Goal: Task Accomplishment & Management: Use online tool/utility

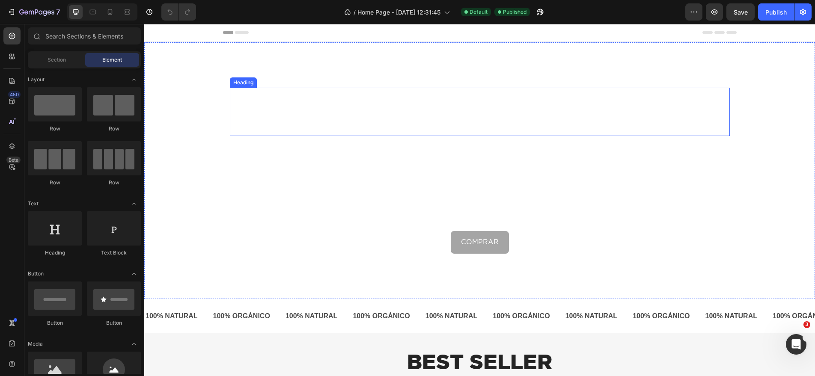
click at [303, 71] on video "Background Image" at bounding box center [479, 230] width 671 height 377
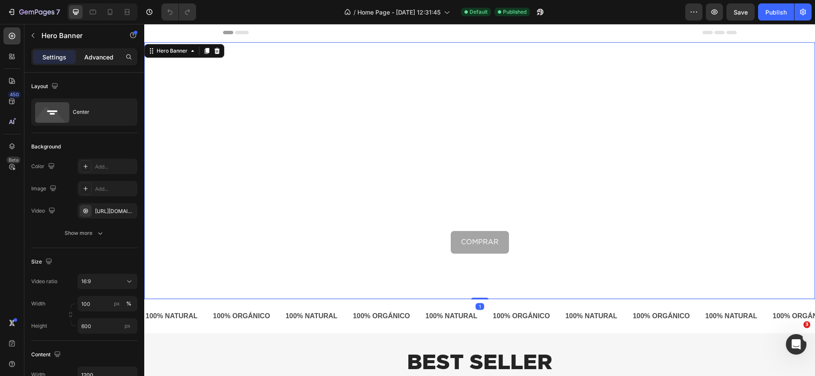
click at [101, 58] on p "Advanced" at bounding box center [98, 57] width 29 height 9
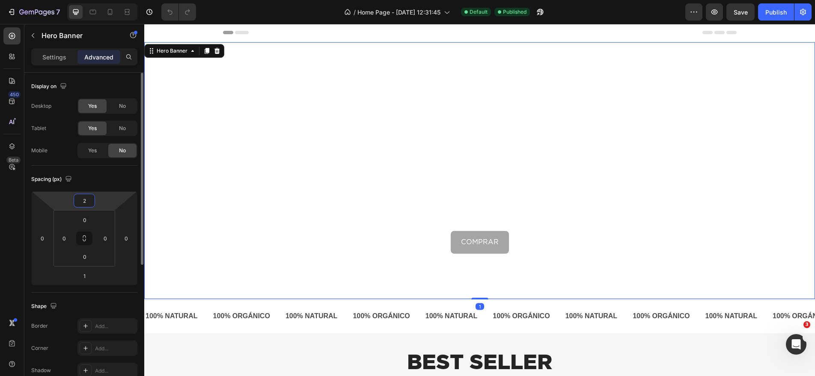
click at [87, 203] on input "2" at bounding box center [84, 200] width 17 height 13
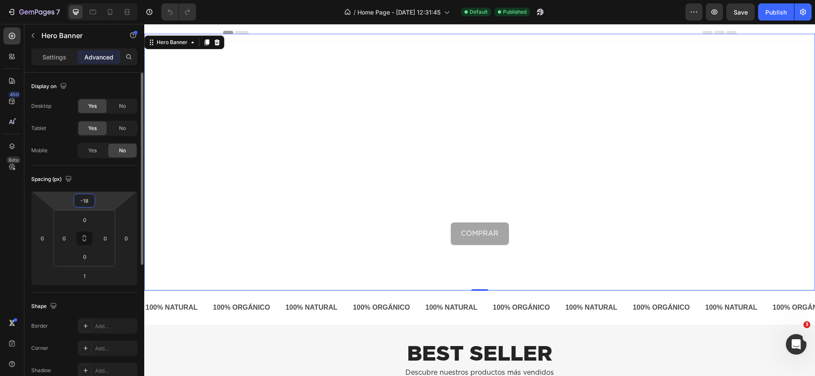
type input "-19"
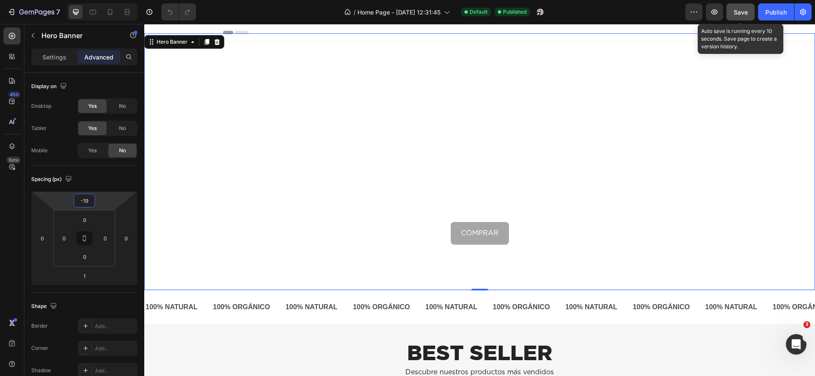
click at [738, 12] on span "Save" at bounding box center [741, 12] width 14 height 7
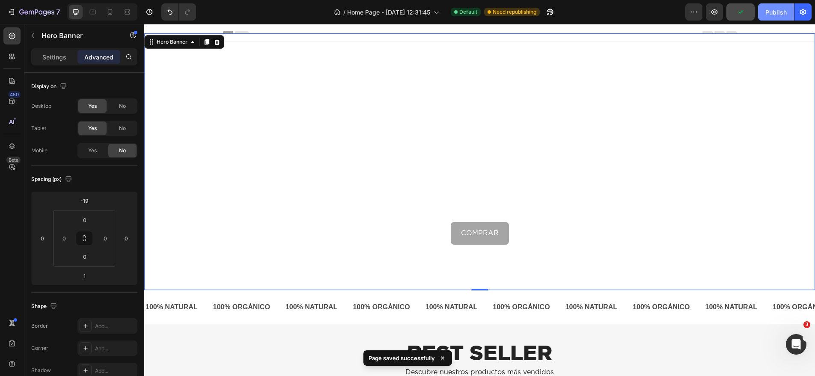
click at [776, 16] on div "Publish" at bounding box center [775, 12] width 21 height 9
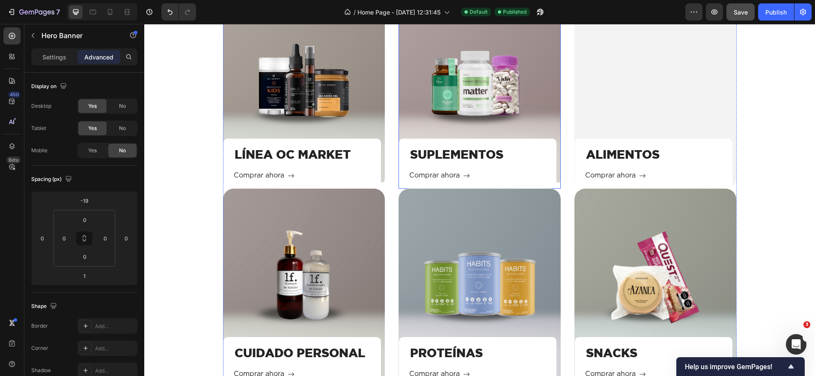
scroll to position [968, 0]
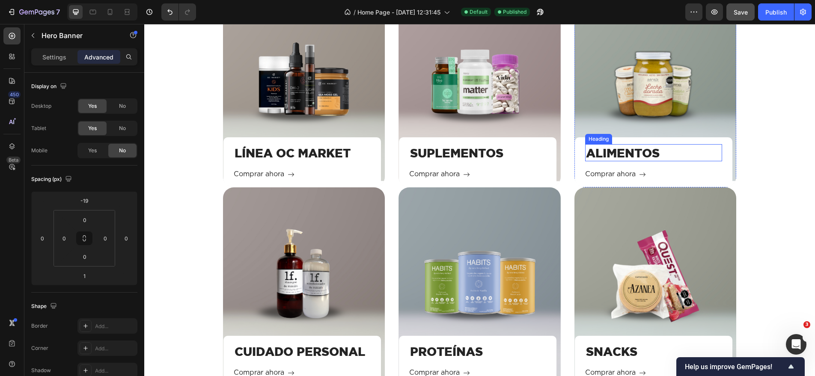
click at [624, 152] on h3 "ALIMENTOS" at bounding box center [653, 152] width 137 height 17
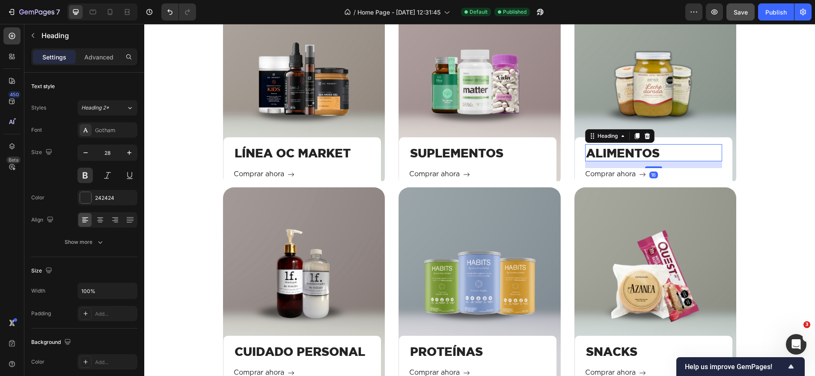
click at [624, 152] on h3 "ALIMENTOS" at bounding box center [653, 152] width 137 height 17
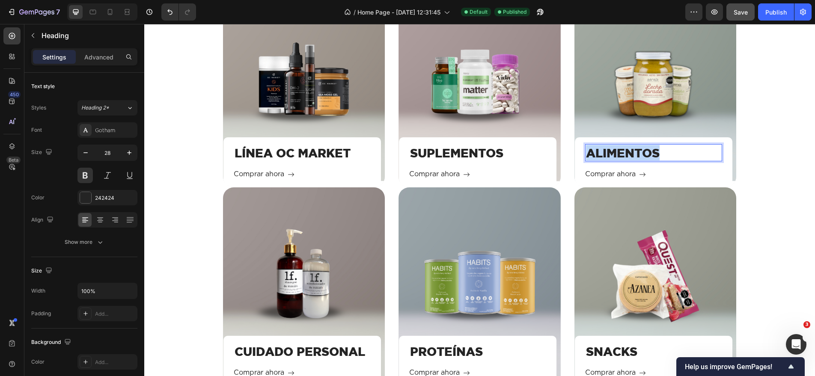
click at [624, 152] on p "ALIMENTOS" at bounding box center [653, 152] width 135 height 15
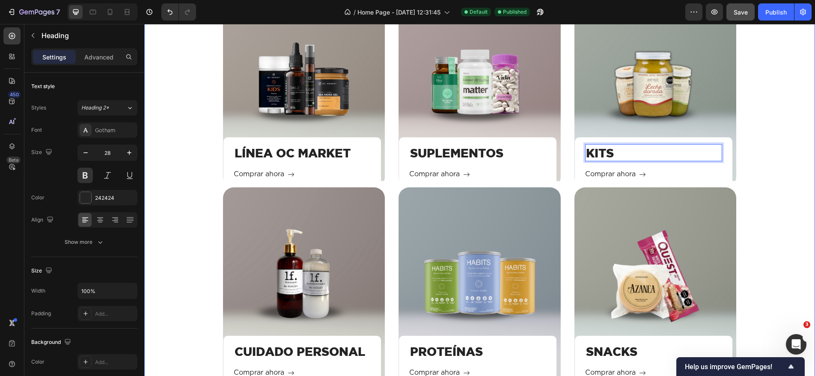
click at [778, 161] on div "Categorías Heading Descubre todos nuestros productos Text block Row LÍNEA OC MA…" at bounding box center [480, 176] width 658 height 420
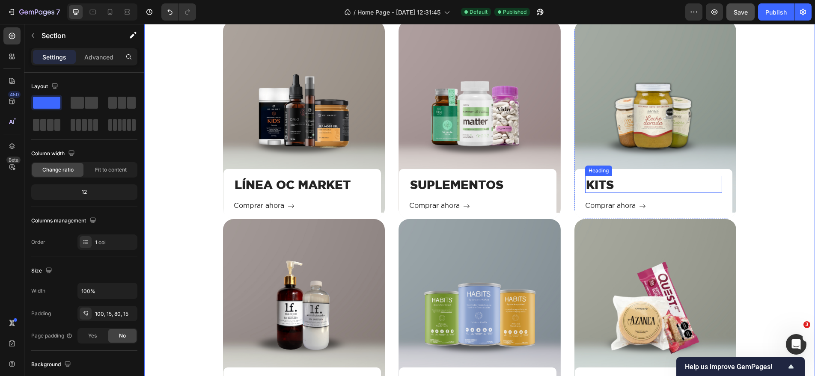
scroll to position [919, 0]
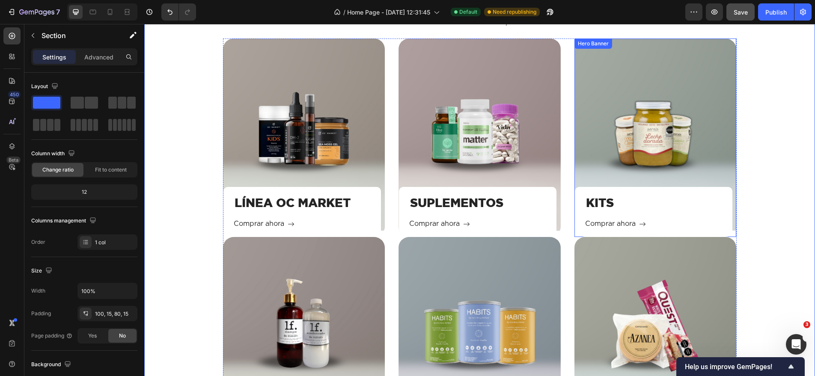
click at [630, 144] on div "KITS Heading Comprar ahora Button Row" at bounding box center [655, 138] width 162 height 199
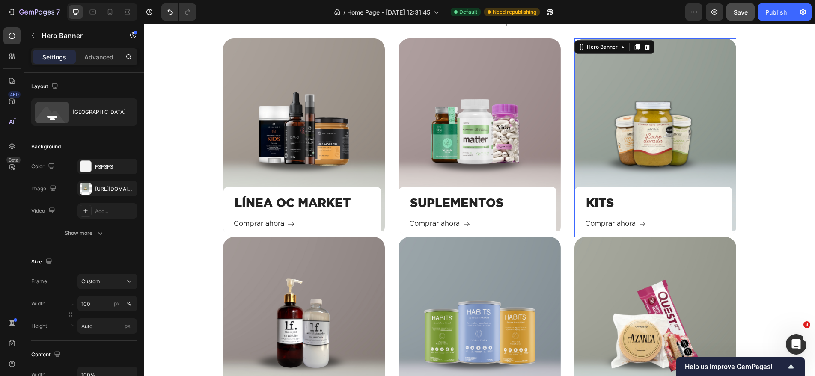
click at [667, 128] on div "KITS Heading Comprar ahora Button Row" at bounding box center [655, 138] width 162 height 199
click at [113, 189] on div "[URL][DOMAIN_NAME]" at bounding box center [107, 189] width 25 height 8
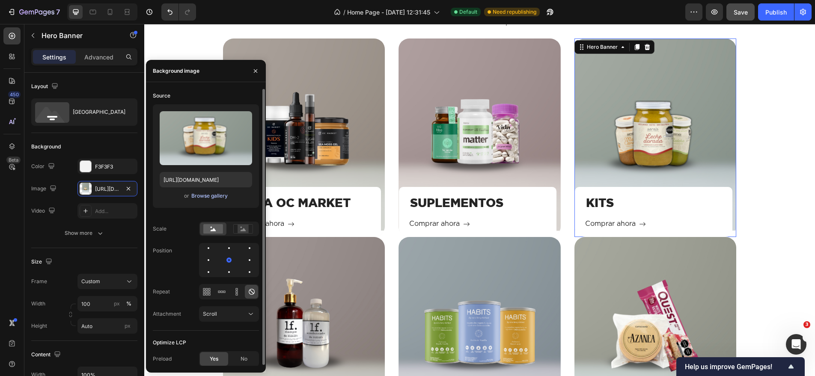
click at [209, 195] on div "Browse gallery" at bounding box center [209, 196] width 36 height 8
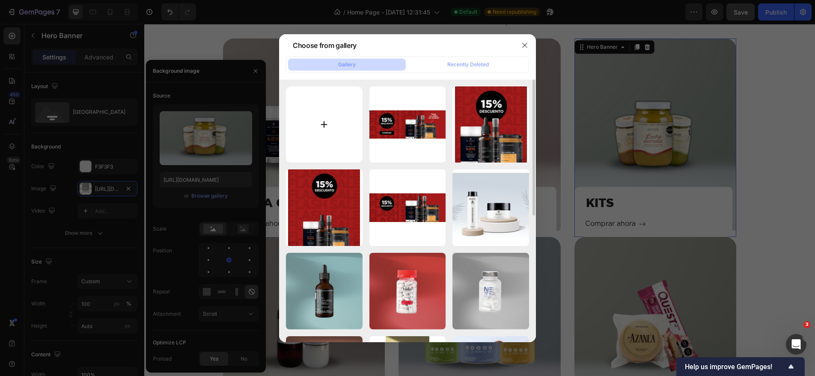
click at [322, 128] on input "file" at bounding box center [324, 124] width 77 height 77
type input "C:\fakepath\Oc Market (2).png"
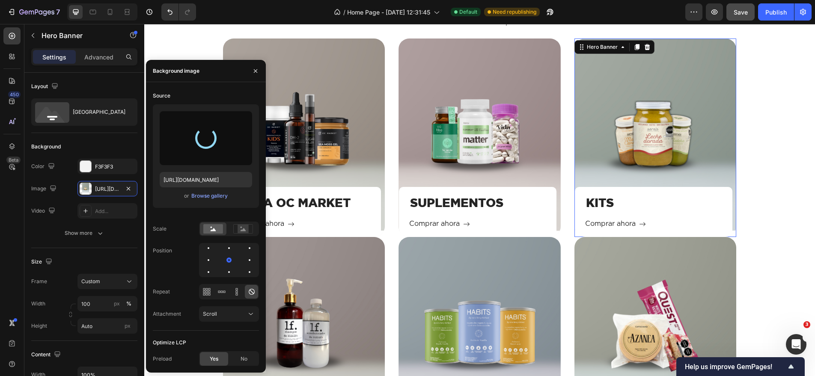
type input "[URL][DOMAIN_NAME]"
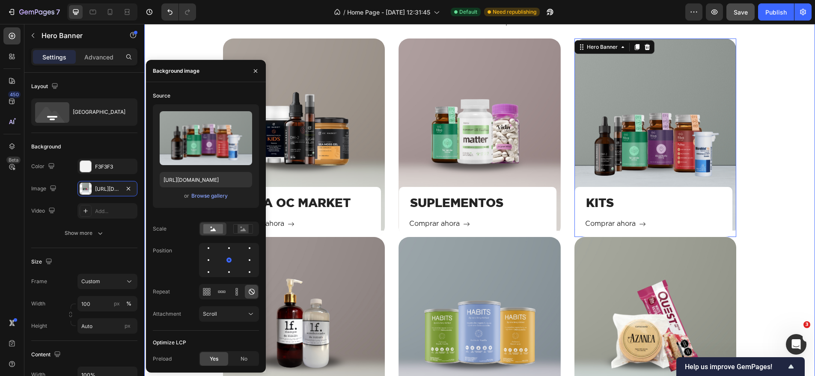
click at [775, 138] on div "Categorías Heading Descubre todos nuestros productos Text block Row LÍNEA OC MA…" at bounding box center [480, 226] width 658 height 420
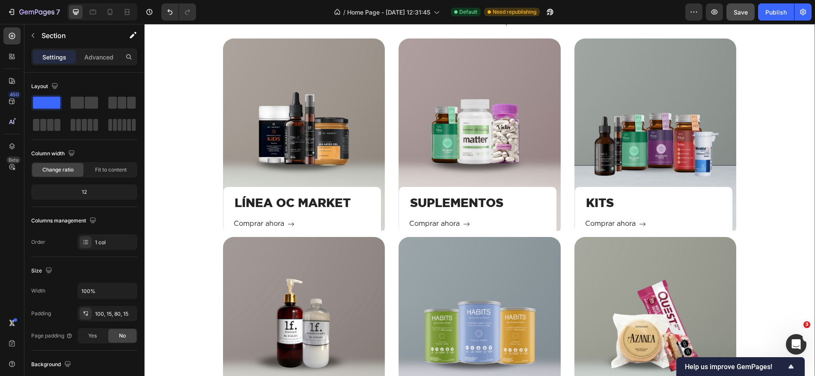
click at [775, 138] on div "Categorías Heading Descubre todos nuestros productos Text block Row LÍNEA OC MA…" at bounding box center [480, 226] width 658 height 420
click at [678, 140] on div "KITS Heading Comprar ahora Button Row" at bounding box center [655, 138] width 162 height 199
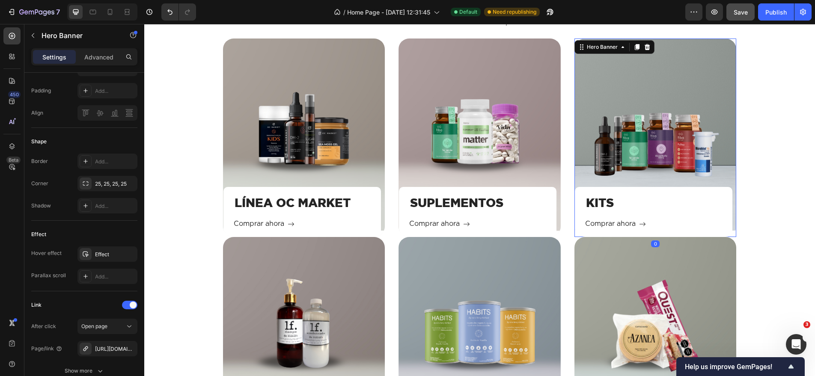
scroll to position [451, 0]
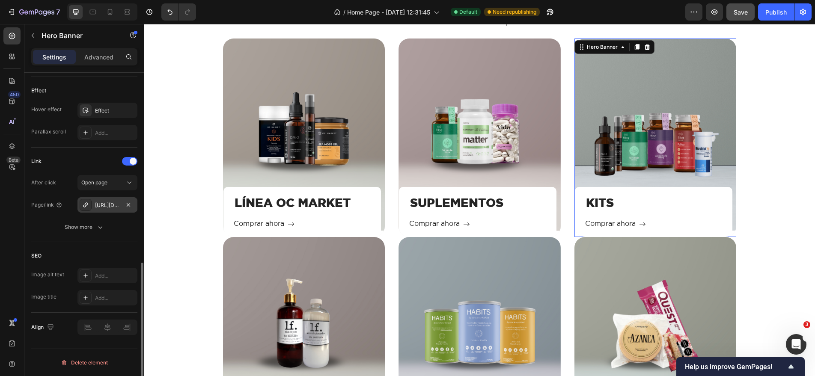
click at [111, 202] on div "[URL][DOMAIN_NAME]" at bounding box center [107, 206] width 25 height 8
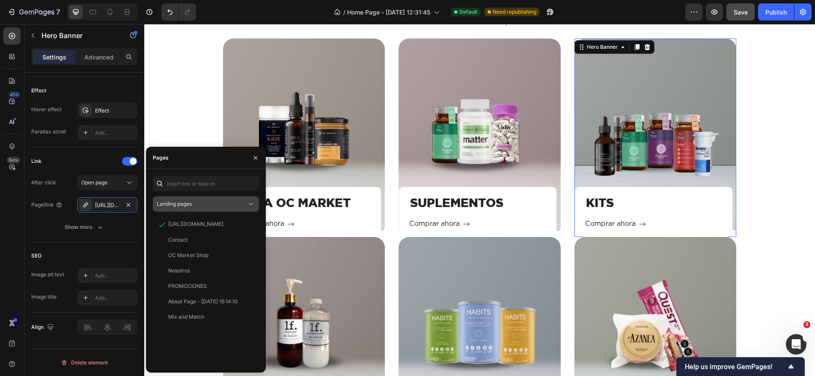
click at [221, 202] on div "Landing pages" at bounding box center [202, 204] width 90 height 8
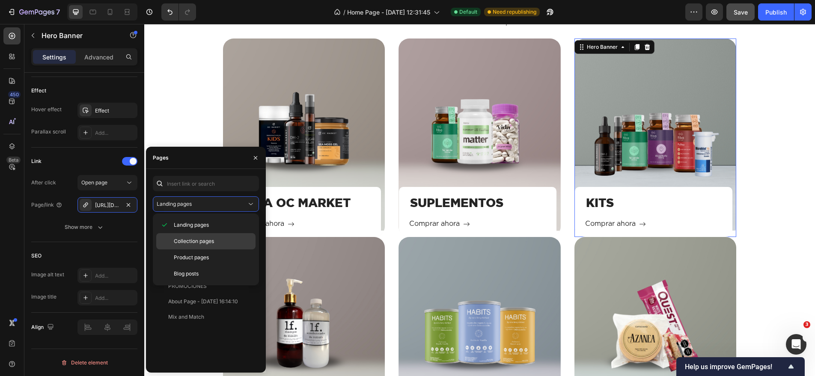
click at [222, 241] on p "Collection pages" at bounding box center [213, 242] width 78 height 8
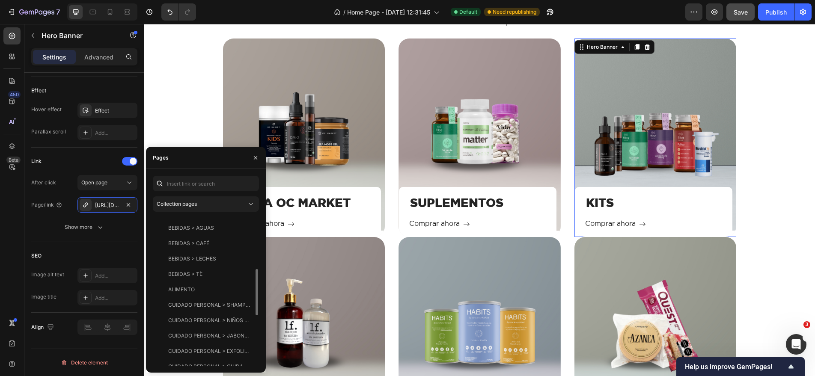
scroll to position [351, 0]
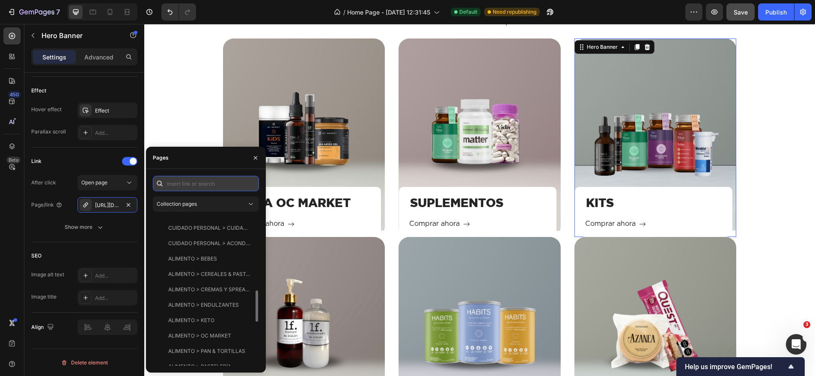
click at [207, 184] on input "text" at bounding box center [206, 183] width 106 height 15
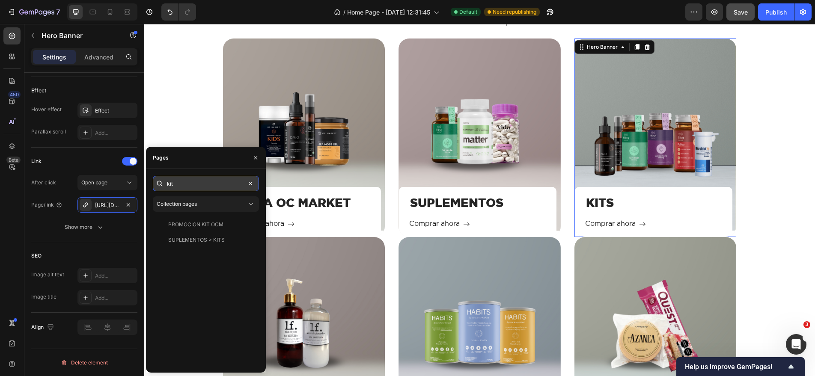
scroll to position [0, 0]
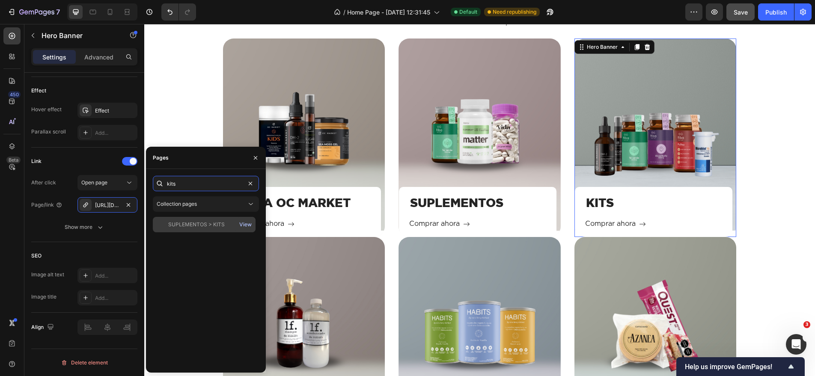
type input "kits"
click at [245, 225] on div "View" at bounding box center [245, 225] width 12 height 8
click at [214, 227] on div "SUPLEMENTOS > KITS" at bounding box center [196, 225] width 56 height 8
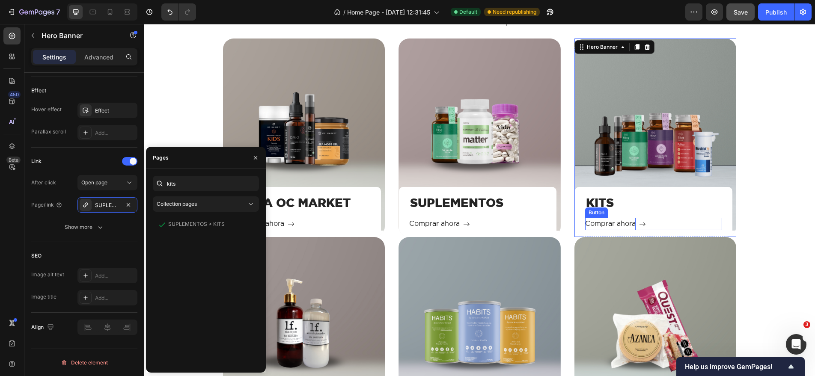
click at [611, 226] on p "Comprar ahora" at bounding box center [610, 224] width 51 height 12
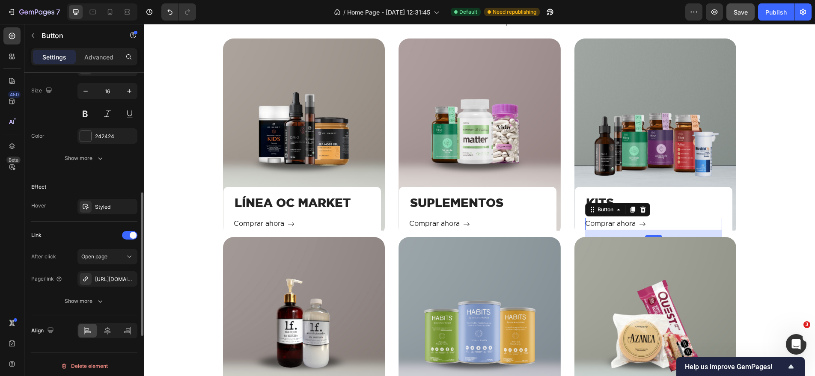
scroll to position [420, 0]
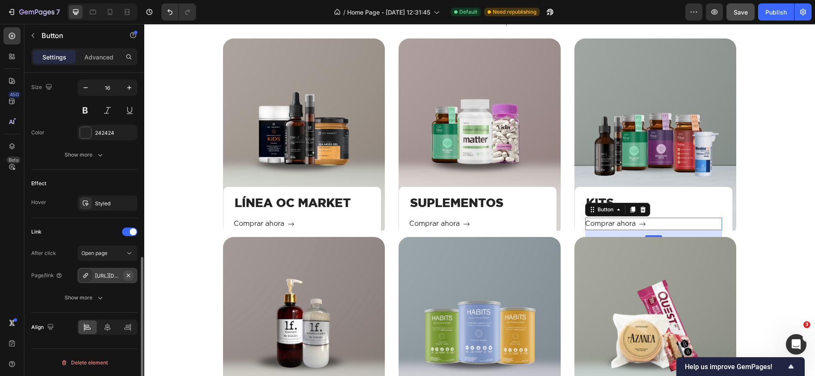
click at [130, 274] on icon "button" at bounding box center [128, 275] width 7 height 7
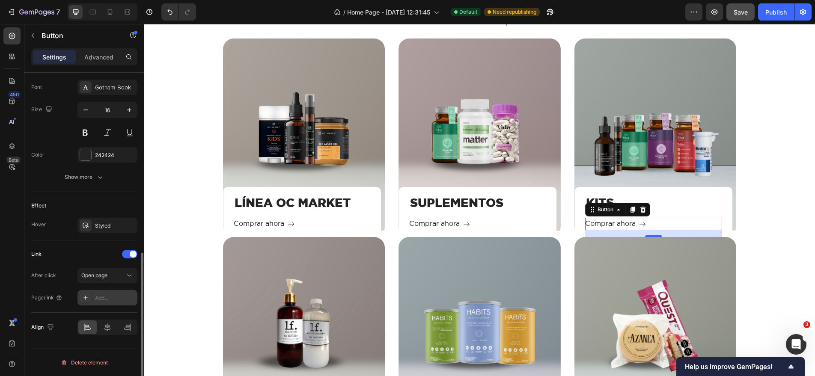
scroll to position [398, 0]
click at [107, 301] on div "Add..." at bounding box center [115, 298] width 40 height 8
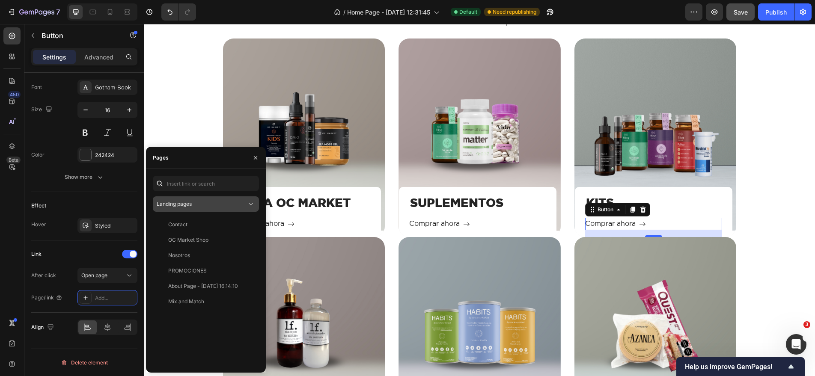
click at [201, 203] on div "Landing pages" at bounding box center [202, 204] width 90 height 8
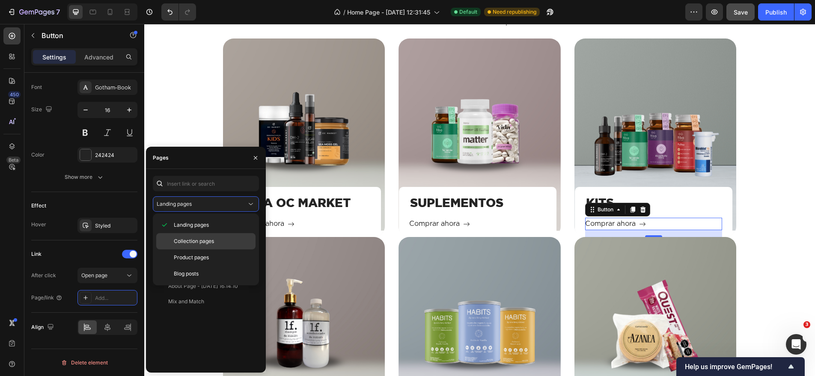
click at [203, 240] on span "Collection pages" at bounding box center [194, 242] width 40 height 8
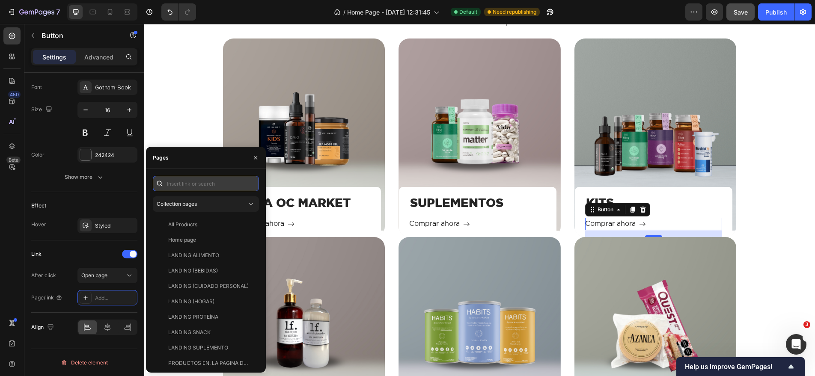
click at [195, 181] on input "text" at bounding box center [206, 183] width 106 height 15
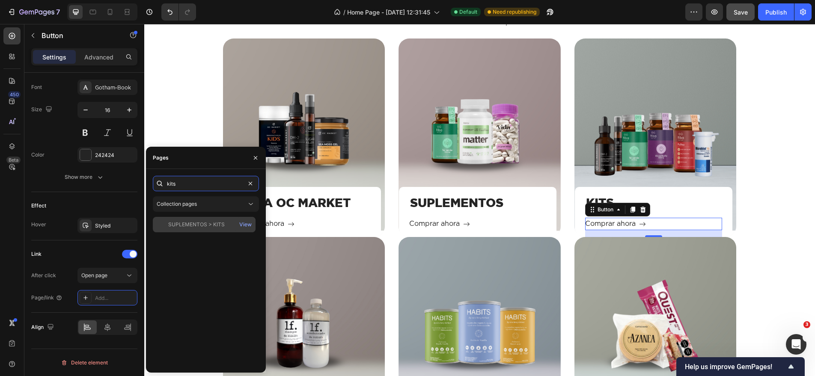
type input "kits"
click at [181, 227] on div "SUPLEMENTOS > KITS" at bounding box center [196, 225] width 56 height 8
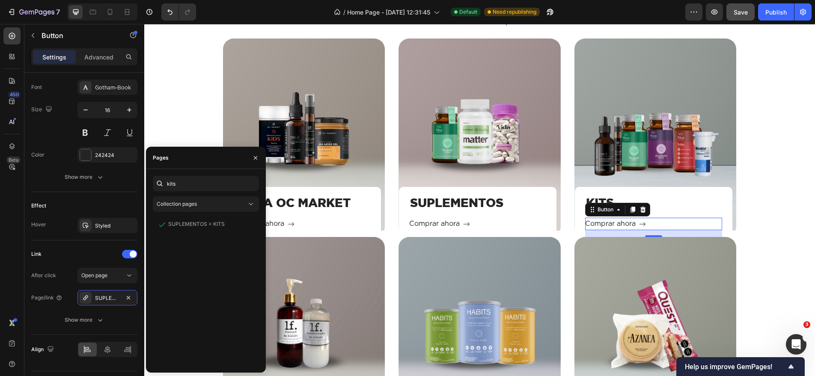
click at [184, 215] on div "kits Collection pages SUPLEMENTOS > KITS View" at bounding box center [206, 271] width 106 height 190
click at [182, 143] on div "Categorías Heading Descubre todos nuestros productos Text block Row LÍNEA OC MA…" at bounding box center [480, 226] width 658 height 420
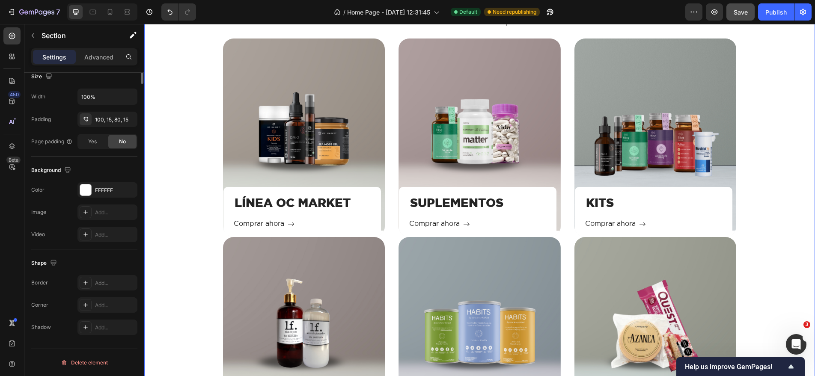
scroll to position [0, 0]
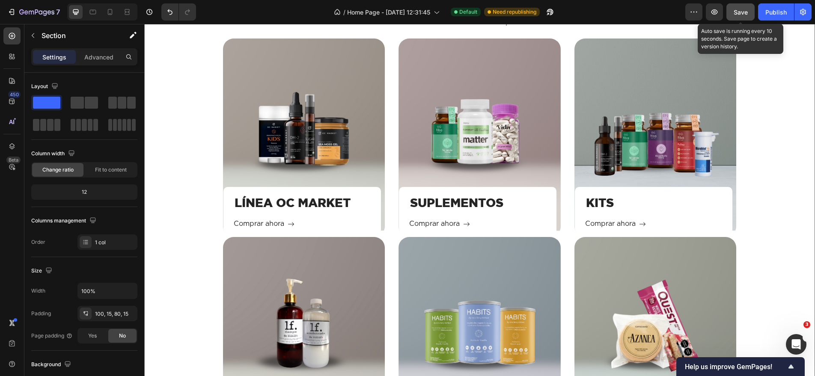
click at [745, 10] on span "Save" at bounding box center [741, 12] width 14 height 7
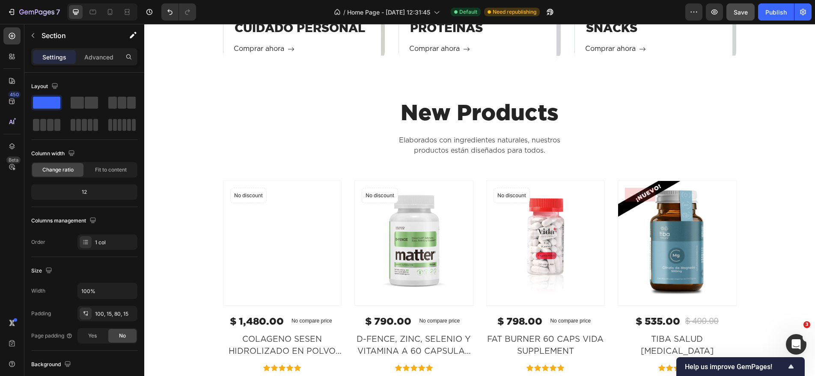
scroll to position [1299, 0]
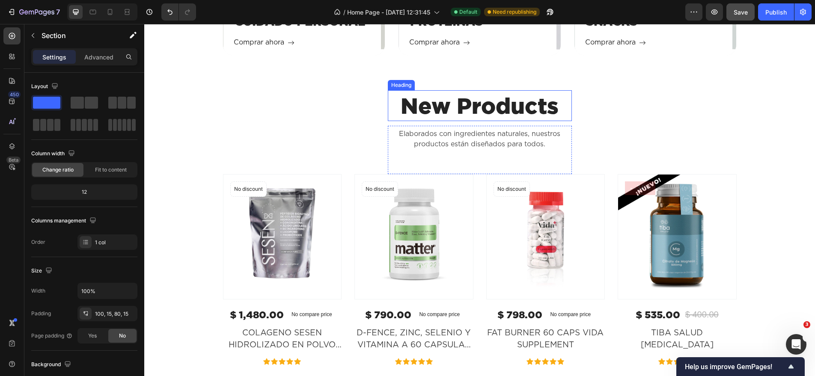
click at [521, 109] on h2 "New Products" at bounding box center [480, 105] width 184 height 31
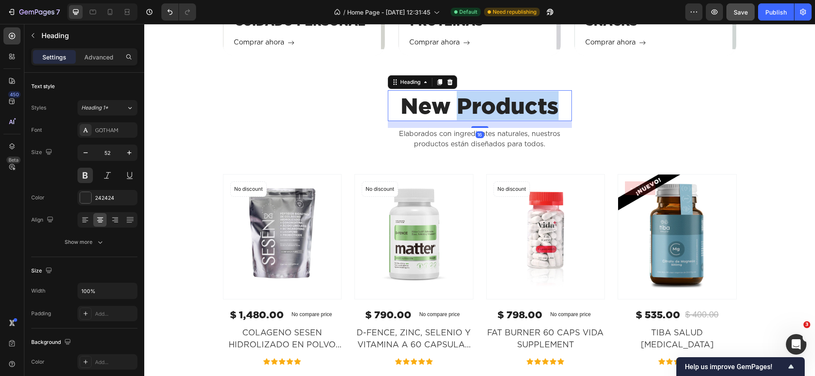
click at [521, 109] on h2 "New Products" at bounding box center [480, 105] width 184 height 31
click at [521, 109] on p "New Products" at bounding box center [480, 105] width 182 height 29
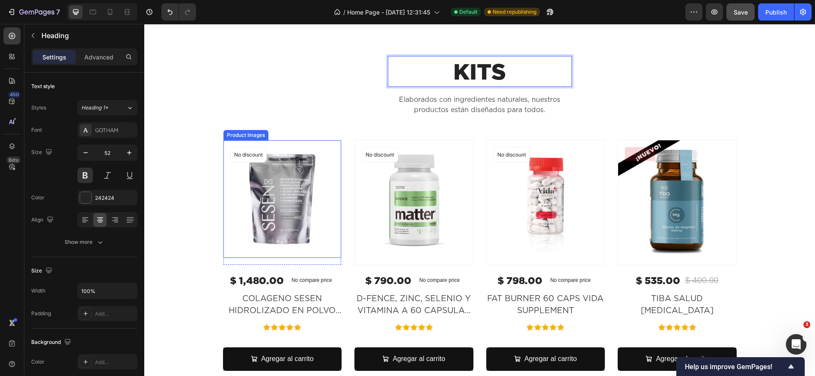
scroll to position [1403, 0]
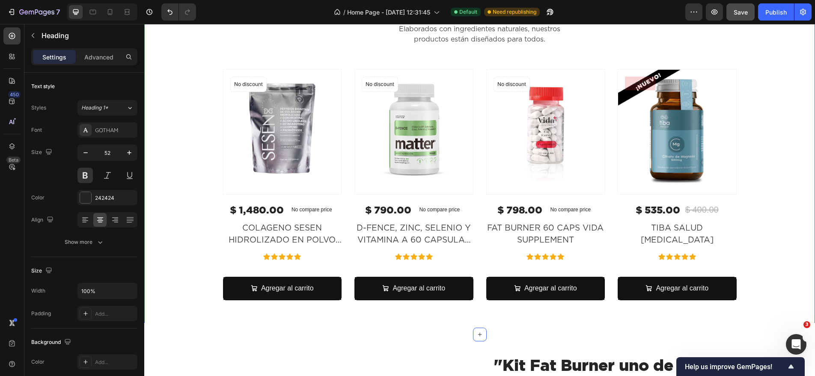
click at [766, 56] on div "KITS Heading 16 Elaborados con ingredientes naturales, nuestros productos están…" at bounding box center [480, 162] width 658 height 282
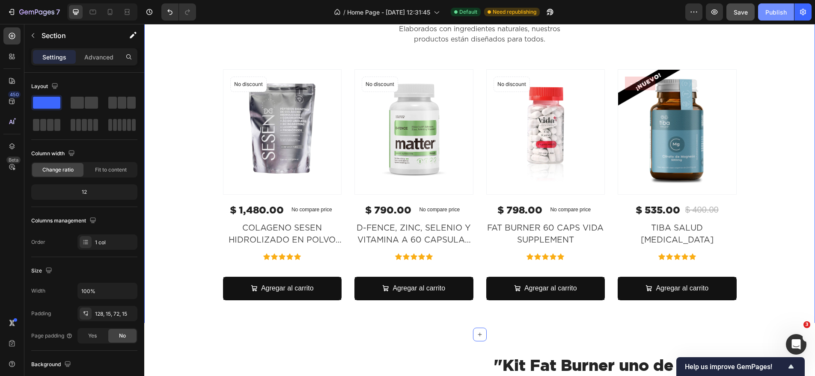
click at [778, 12] on div "Publish" at bounding box center [775, 12] width 21 height 9
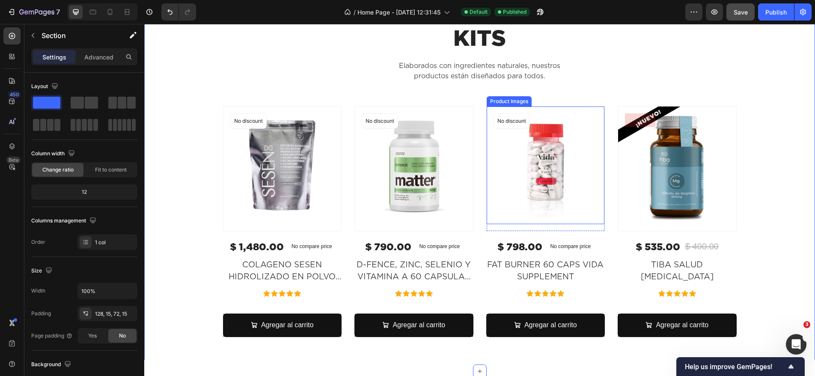
scroll to position [1327, 0]
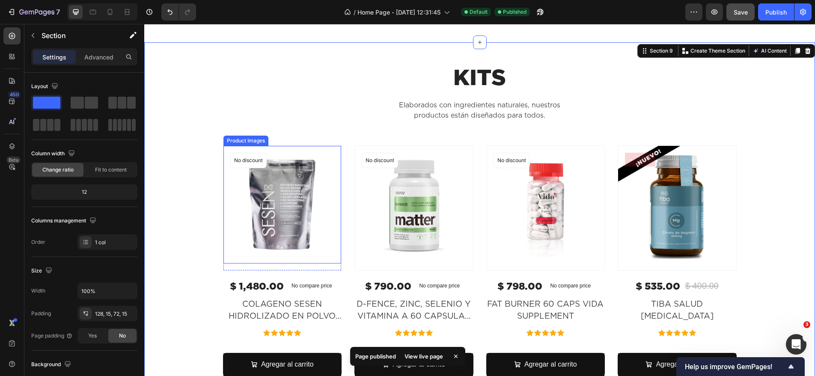
click at [318, 210] on img at bounding box center [282, 205] width 118 height 118
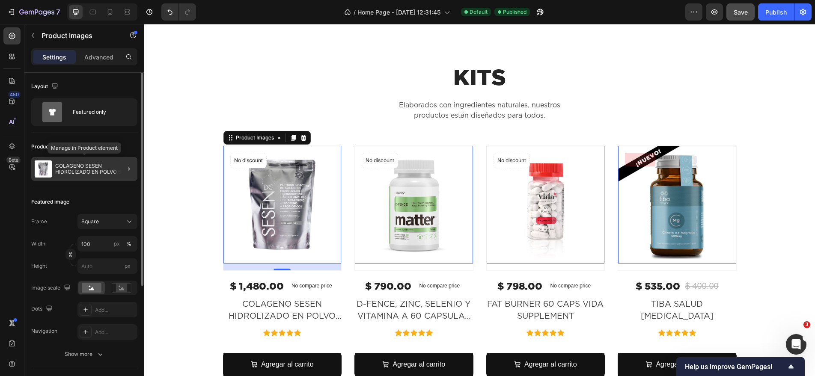
click at [76, 168] on p "COLAGENO SESEN HIDROLIZADO EN POLVO 500g" at bounding box center [94, 169] width 79 height 12
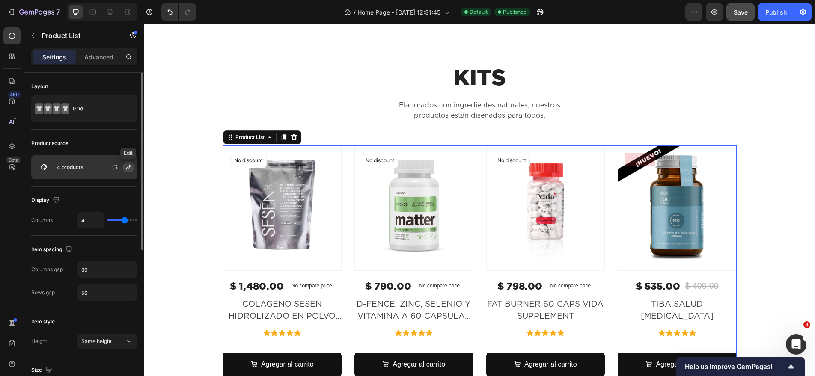
click at [126, 168] on icon "button" at bounding box center [128, 167] width 4 height 4
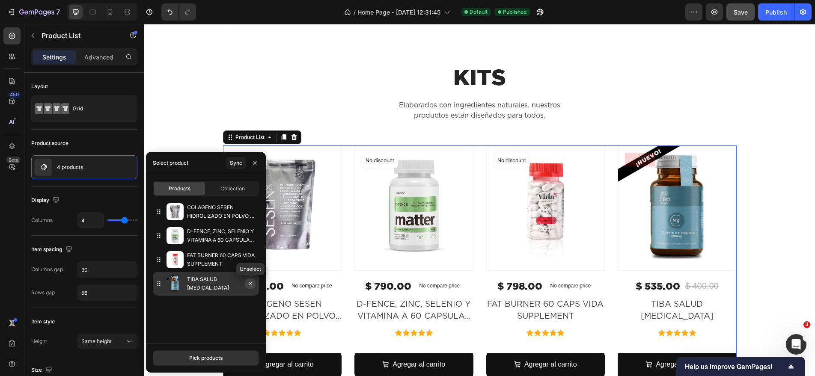
click at [249, 285] on icon "button" at bounding box center [250, 283] width 3 height 3
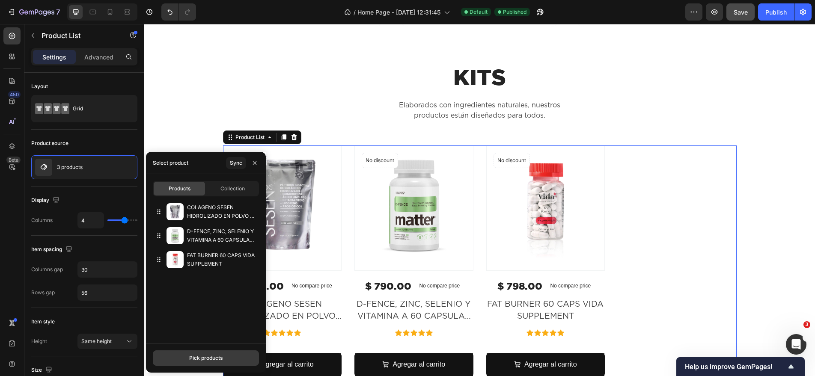
click at [210, 359] on div "Pick products" at bounding box center [205, 358] width 33 height 8
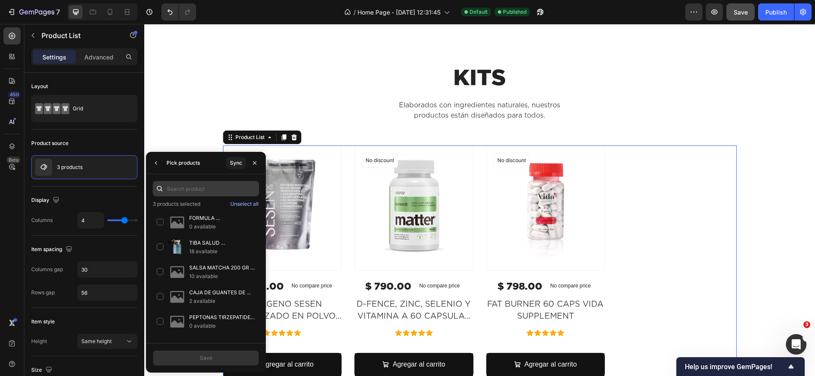
click at [197, 190] on input "text" at bounding box center [206, 188] width 106 height 15
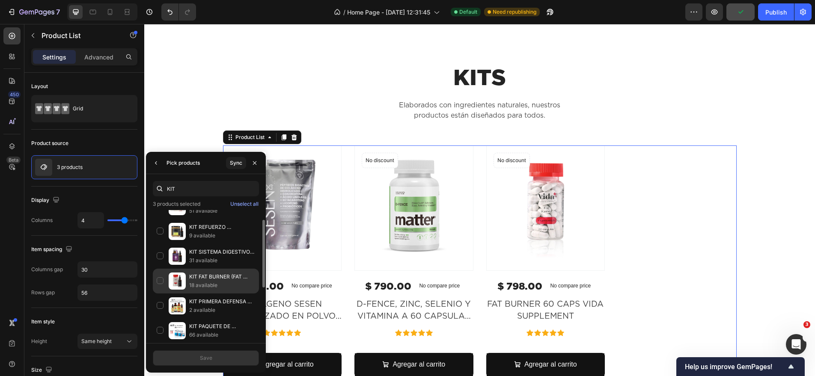
scroll to position [18, 0]
type input "KIT"
click at [164, 276] on div "KIT FAT BURNER (FAT BURNER 60 CAPS VIDA SUPPLEMENT, DM2 DIABETES) 18 available" at bounding box center [206, 278] width 106 height 25
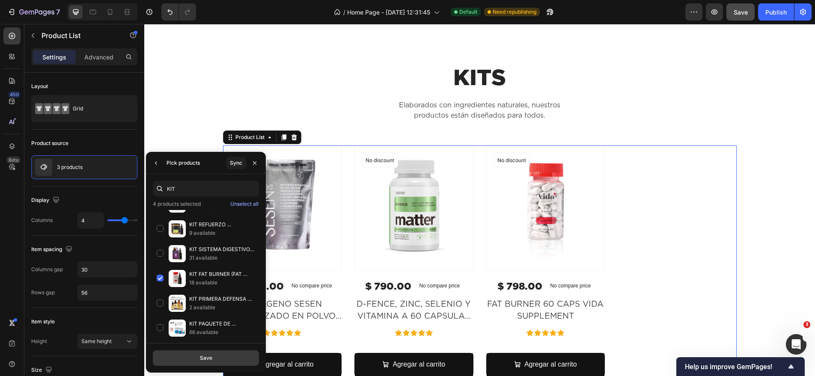
click at [223, 359] on button "Save" at bounding box center [206, 358] width 106 height 15
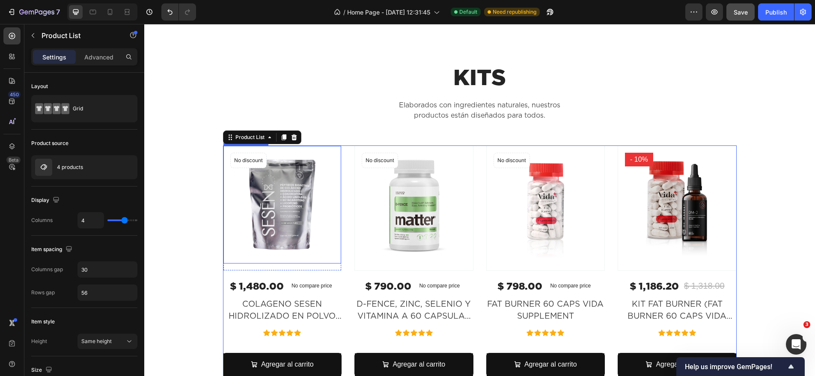
click at [304, 220] on img at bounding box center [282, 205] width 118 height 118
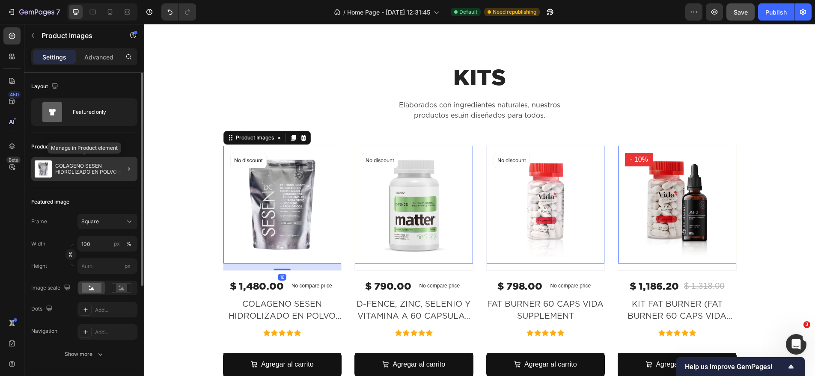
click at [97, 175] on div "COLAGENO SESEN HIDROLIZADO EN POLVO 500g" at bounding box center [84, 169] width 106 height 24
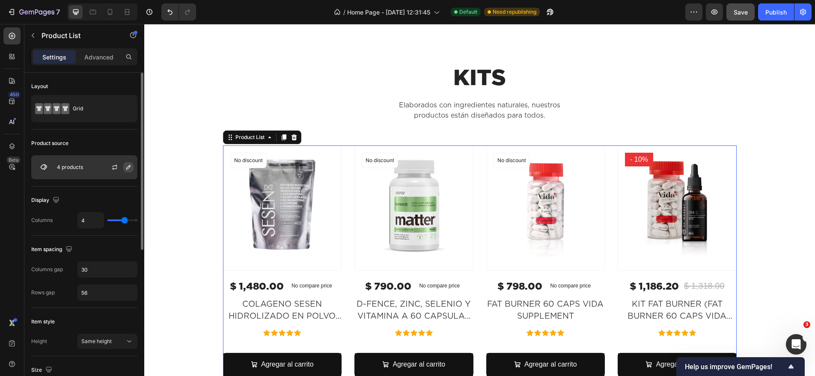
click at [125, 169] on icon "button" at bounding box center [128, 167] width 7 height 7
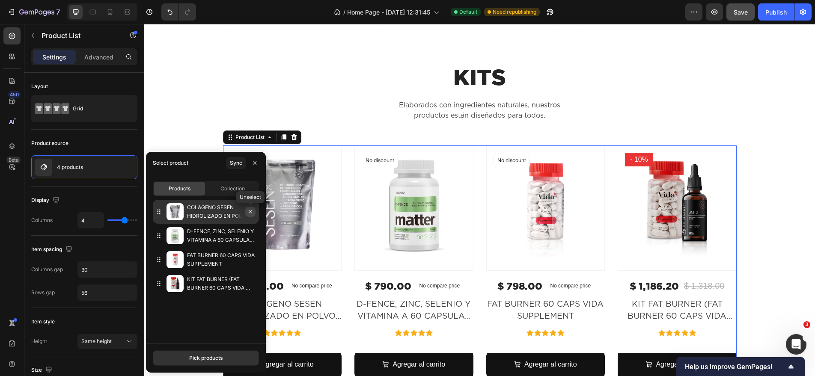
click at [250, 214] on icon "button" at bounding box center [250, 211] width 7 height 7
click at [252, 214] on icon "button" at bounding box center [250, 211] width 7 height 7
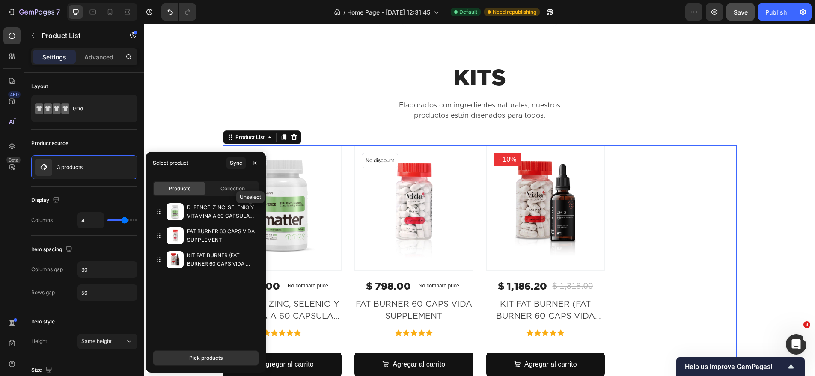
click at [0, 0] on icon "button" at bounding box center [0, 0] width 0 height 0
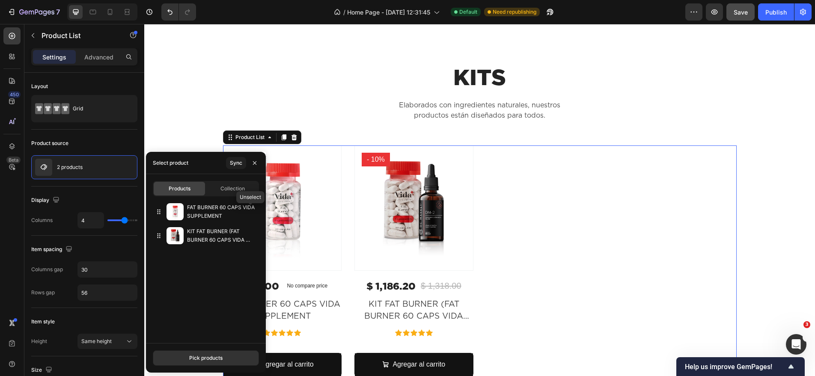
click at [0, 0] on icon "button" at bounding box center [0, 0] width 0 height 0
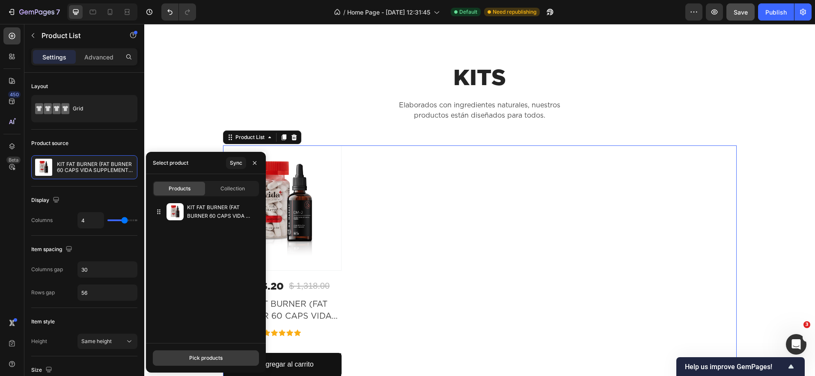
click at [190, 359] on div "Pick products" at bounding box center [205, 358] width 33 height 8
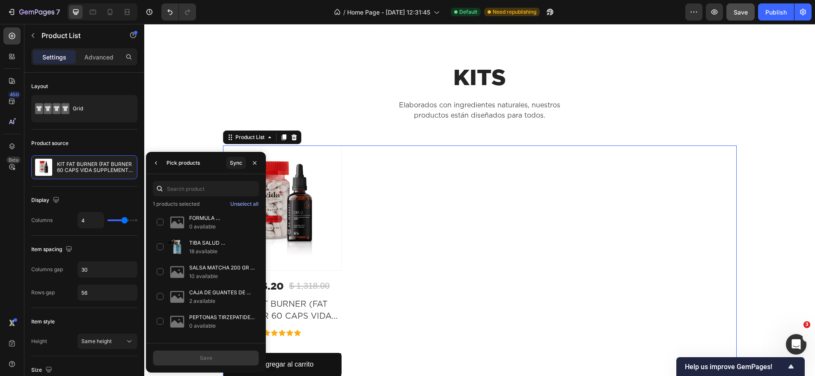
type input "K"
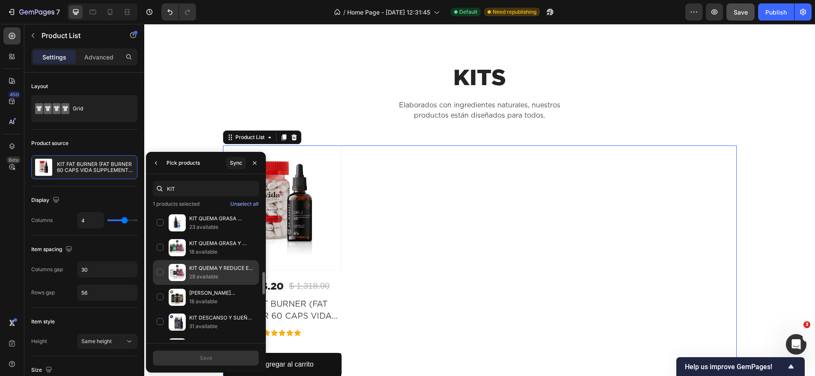
scroll to position [380, 0]
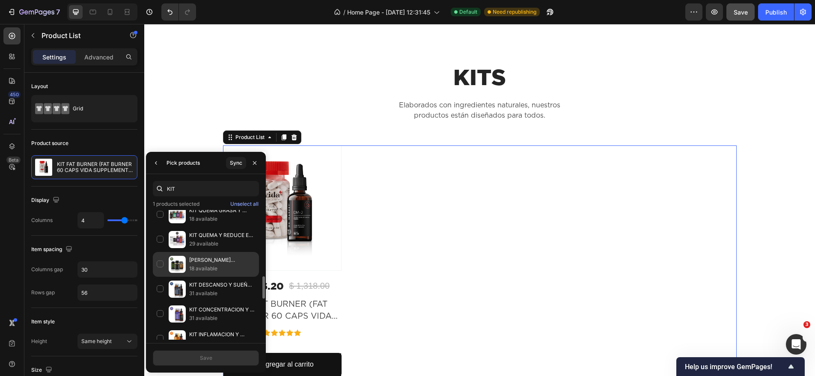
type input "KIT"
click at [162, 265] on div "[PERSON_NAME][MEDICAL_DATA] (TIBET NATURA SHILAJIT, TIBET NATURA TONGKAT ALI, T…" at bounding box center [206, 264] width 106 height 25
click at [211, 359] on div "Save" at bounding box center [206, 358] width 12 height 8
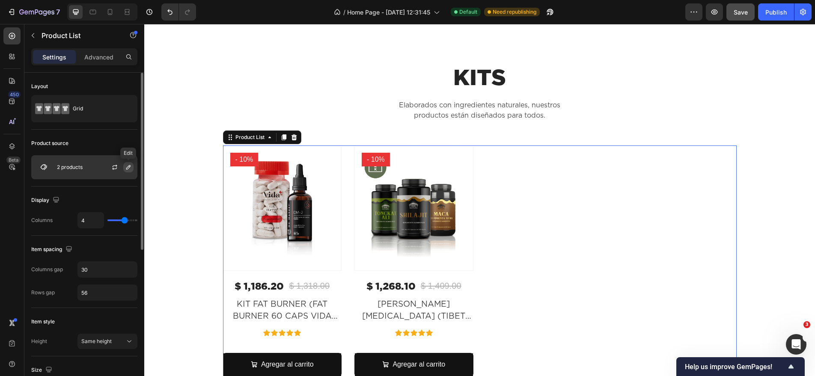
click at [128, 169] on icon "button" at bounding box center [128, 167] width 7 height 7
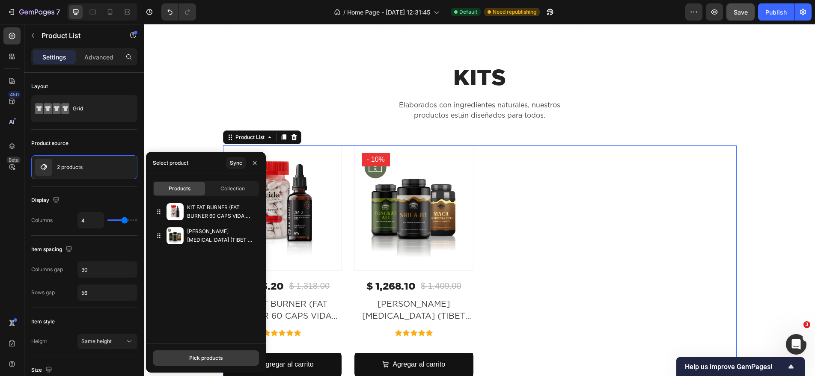
click at [205, 356] on div "Pick products" at bounding box center [205, 358] width 33 height 8
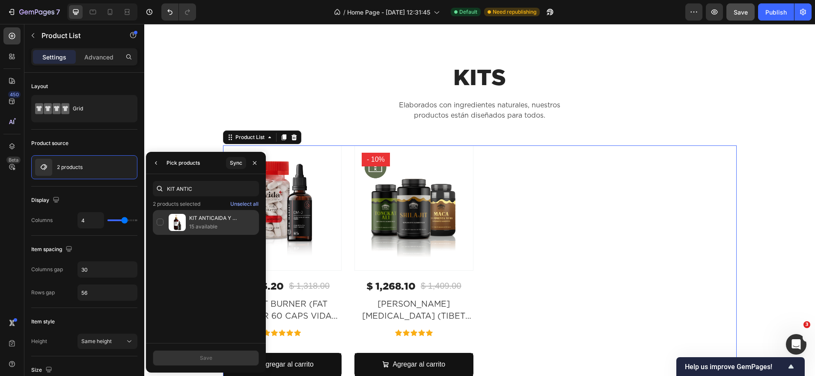
type input "KIT ANTIC"
click at [158, 218] on div "KIT ANTICAIDA Y CRECIMIENTO [PERSON_NAME] (SHAMPOO ARTESANO [PERSON_NAME] 500 M…" at bounding box center [206, 222] width 106 height 25
click at [220, 362] on button "Save" at bounding box center [206, 358] width 106 height 15
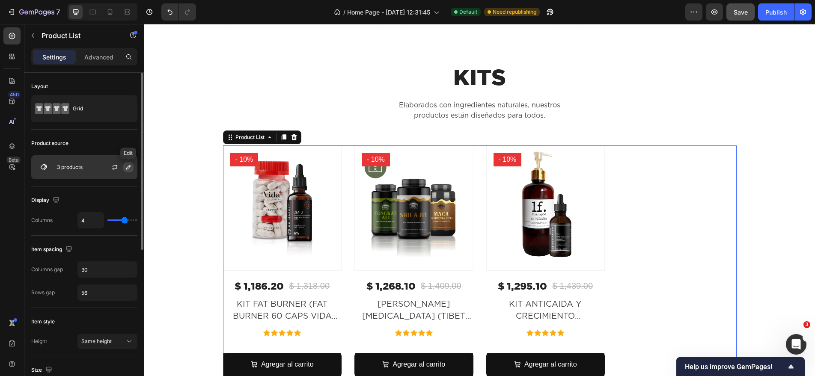
click at [128, 167] on icon "button" at bounding box center [128, 167] width 7 height 7
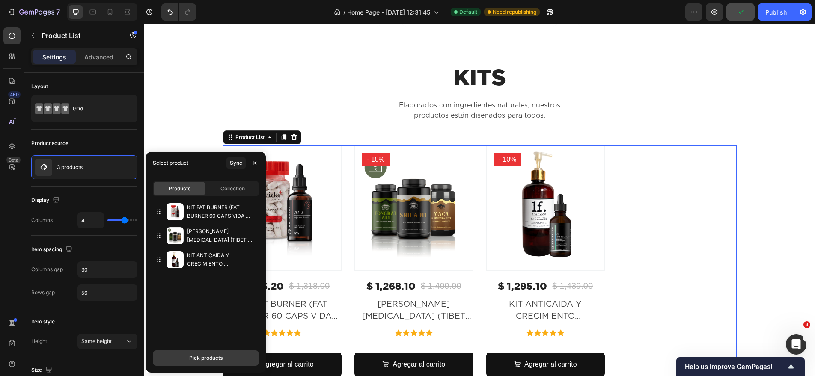
click at [227, 358] on button "Pick products" at bounding box center [206, 358] width 106 height 15
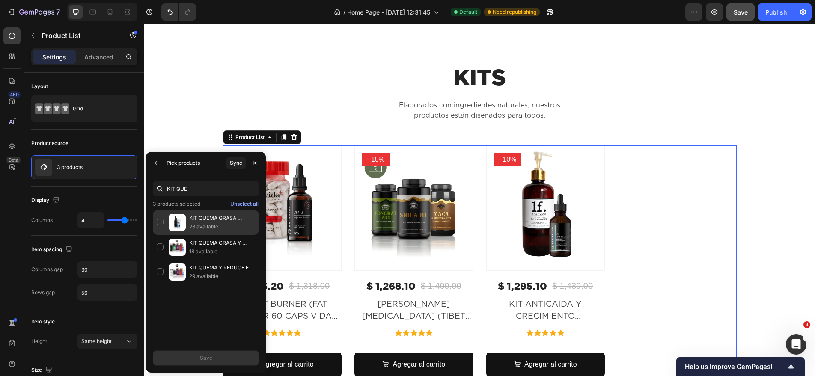
type input "KIT QUE"
click at [161, 221] on div "KIT QUEMA GRASA VISCERAL OC MARKET (PROBIOTICO MICROBIOT FIT, DM2 DIABETES) 23 …" at bounding box center [206, 222] width 106 height 25
click at [227, 360] on button "Save" at bounding box center [206, 358] width 106 height 15
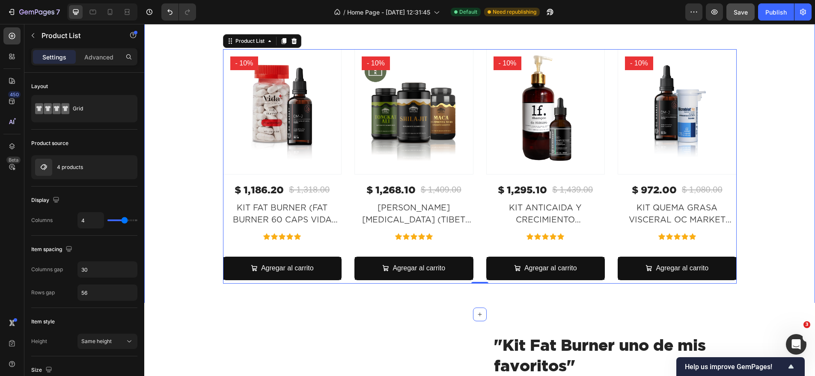
scroll to position [1450, 0]
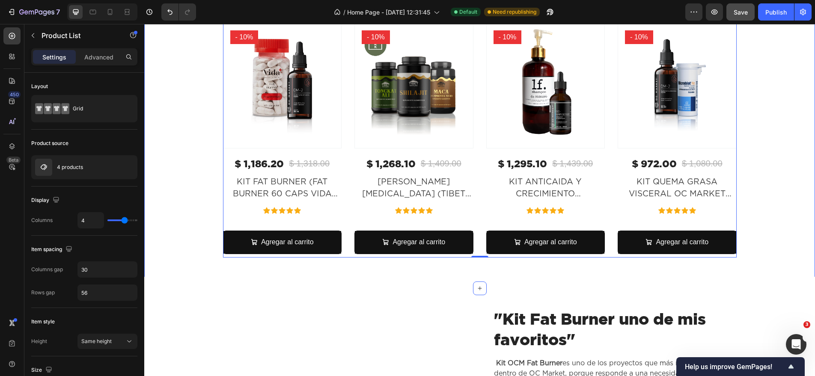
click at [757, 263] on div "KITS Heading Elaborados con ingredientes naturales, nuestros productos están di…" at bounding box center [479, 104] width 671 height 368
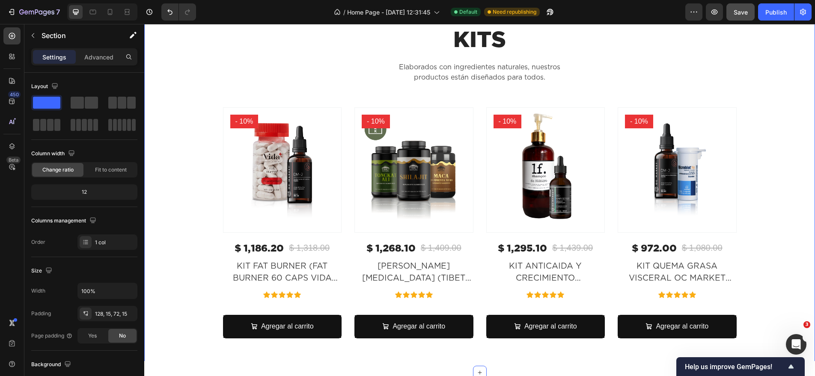
scroll to position [1341, 0]
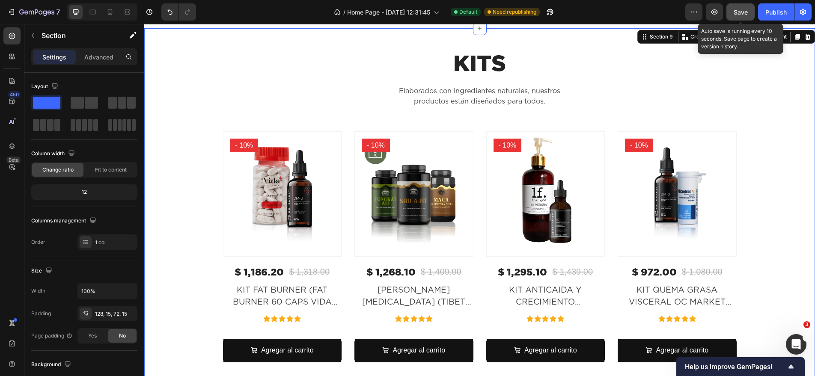
click at [747, 13] on span "Save" at bounding box center [741, 12] width 14 height 7
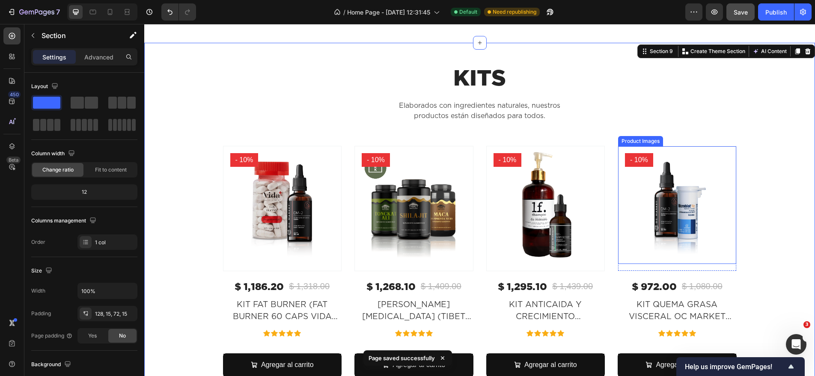
scroll to position [1326, 0]
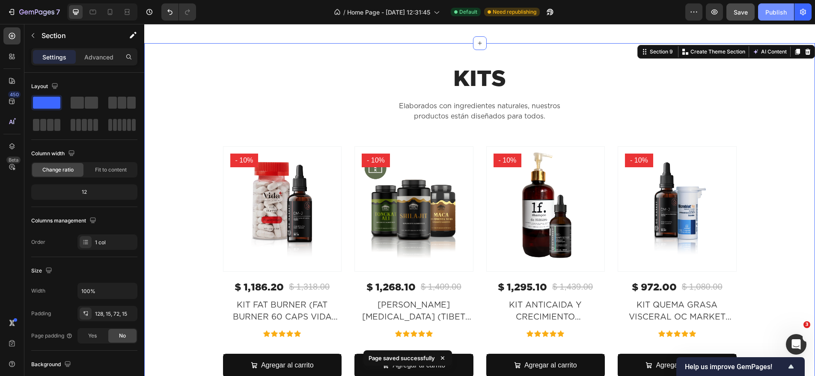
click at [773, 8] on div "Publish" at bounding box center [775, 12] width 21 height 9
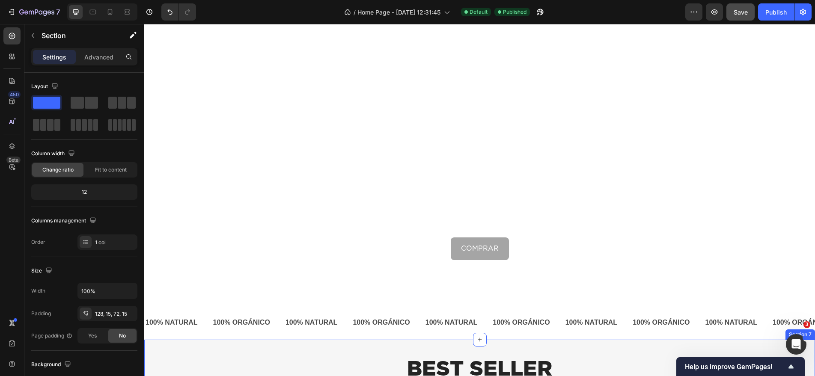
scroll to position [196, 0]
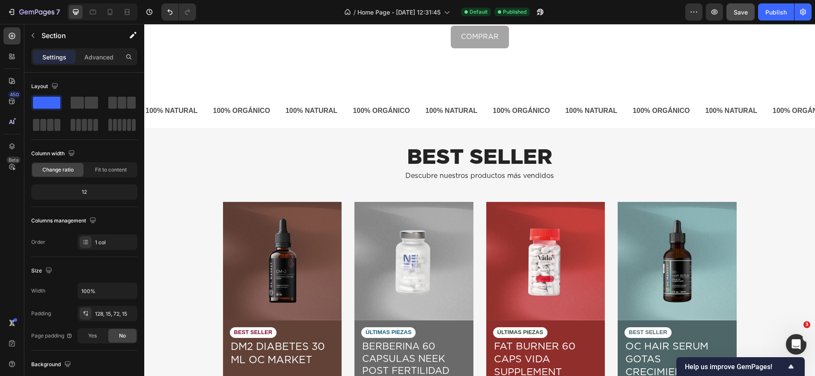
click at [769, 21] on div "7 Version history / Home Page - [DATE] 12:31:45 Default Published Preview Save …" at bounding box center [407, 12] width 815 height 24
